Goal: Navigation & Orientation: Find specific page/section

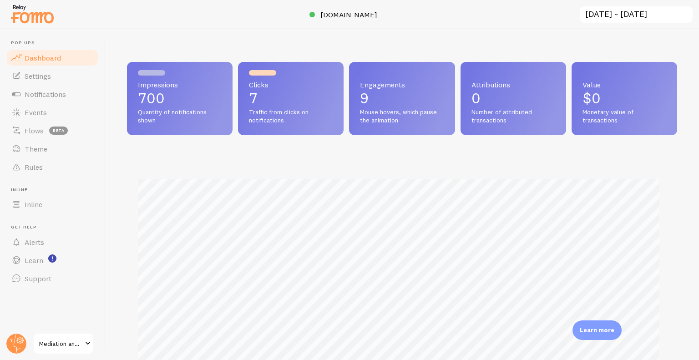
scroll to position [454914, 454610]
click at [320, 15] on span "[DOMAIN_NAME]" at bounding box center [348, 14] width 57 height 9
click at [53, 116] on link "Events" at bounding box center [52, 112] width 94 height 18
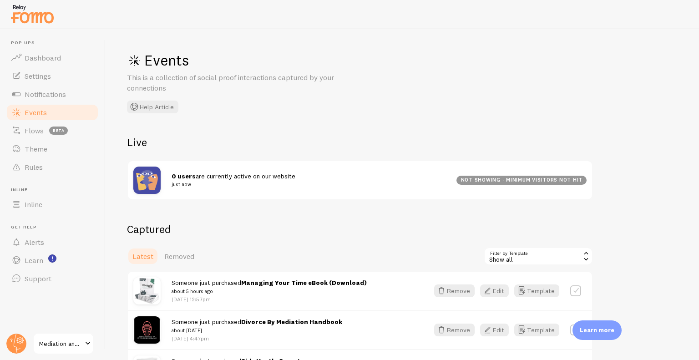
click at [45, 116] on span "Events" at bounding box center [36, 112] width 22 height 9
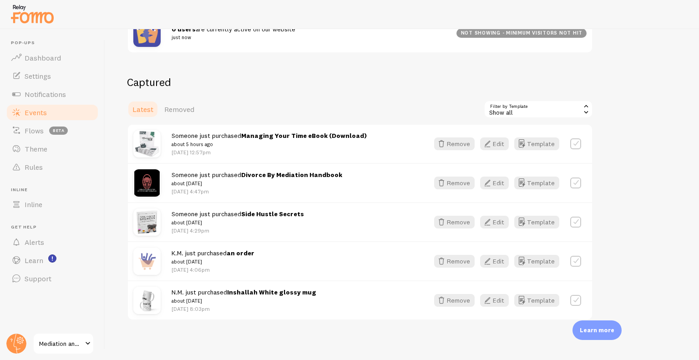
scroll to position [151, 0]
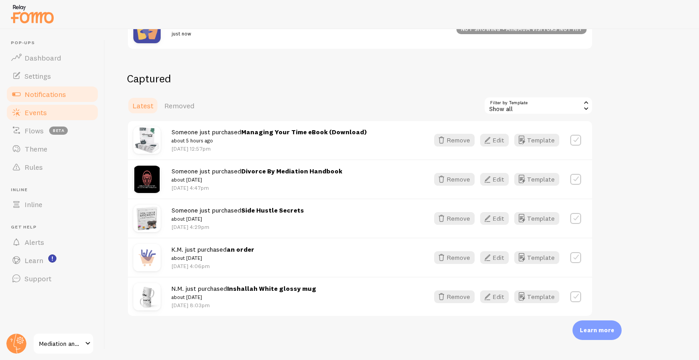
click at [63, 88] on link "Notifications" at bounding box center [52, 94] width 94 height 18
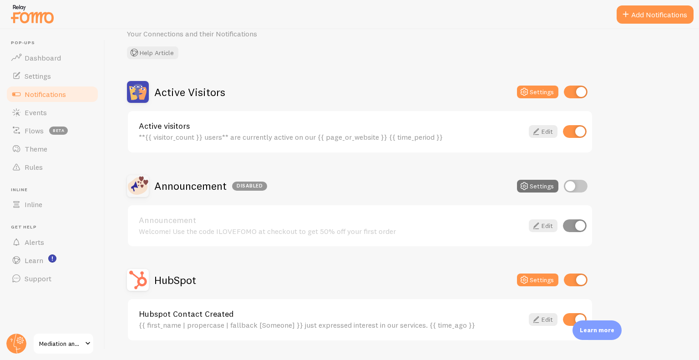
scroll to position [43, 0]
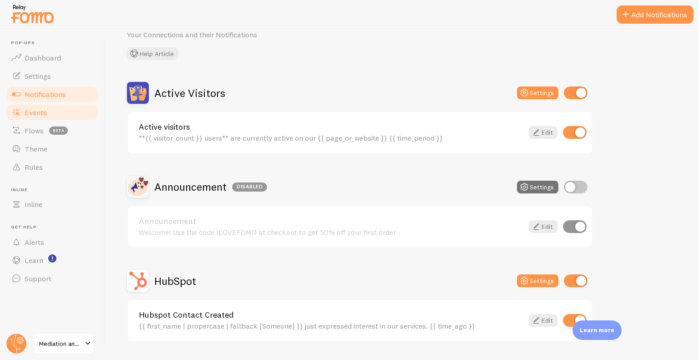
click at [82, 116] on link "Events" at bounding box center [52, 112] width 94 height 18
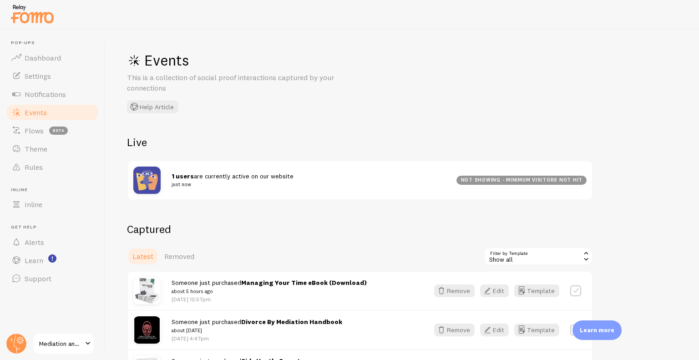
scroll to position [151, 0]
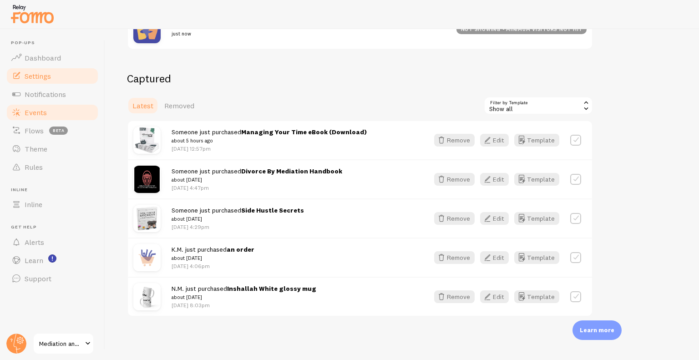
click at [42, 73] on span "Settings" at bounding box center [38, 75] width 26 height 9
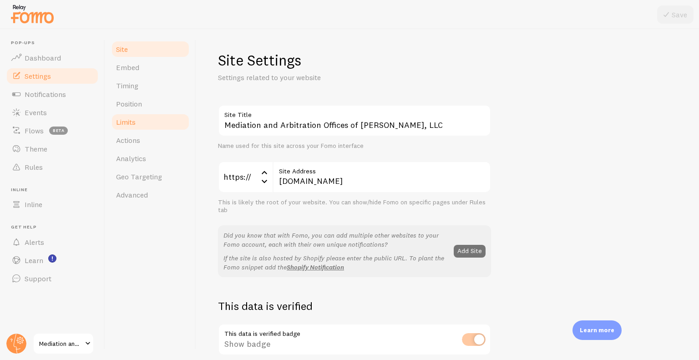
click at [137, 120] on link "Limits" at bounding box center [151, 122] width 80 height 18
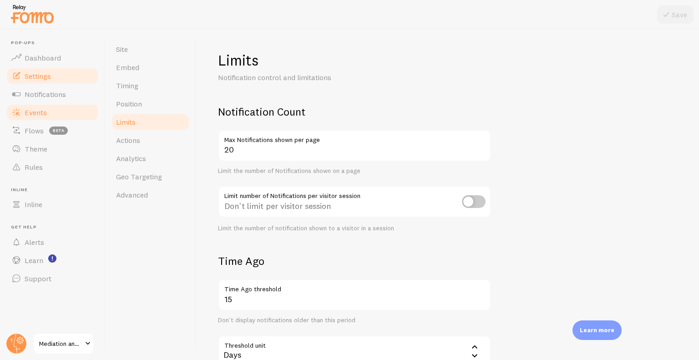
click at [58, 116] on link "Events" at bounding box center [52, 112] width 94 height 18
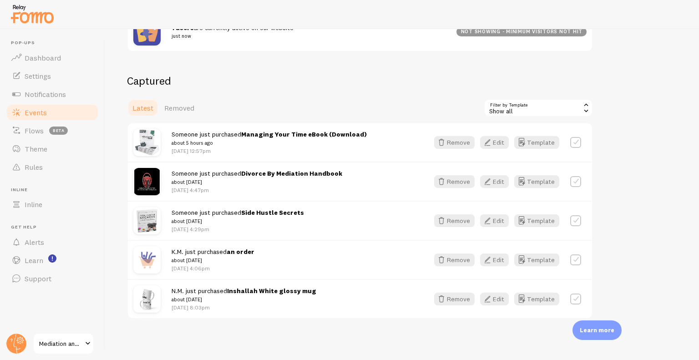
scroll to position [151, 0]
